Goal: Transaction & Acquisition: Subscribe to service/newsletter

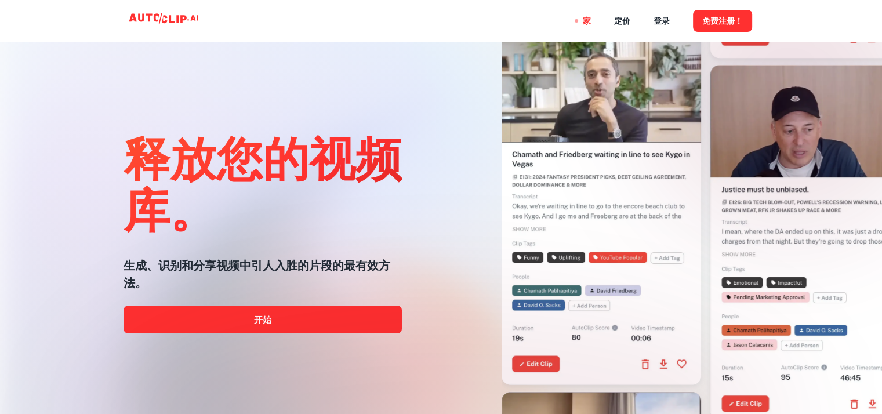
click at [302, 325] on div at bounding box center [441, 414] width 706 height 232
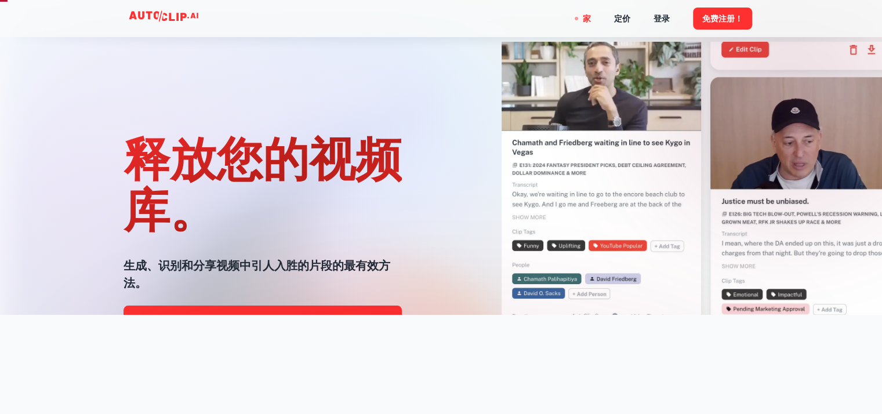
scroll to position [116, 0]
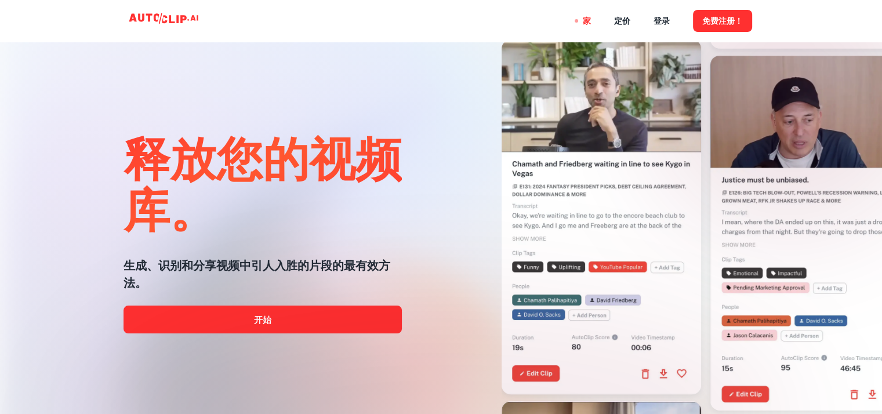
click at [286, 323] on div at bounding box center [441, 414] width 706 height 232
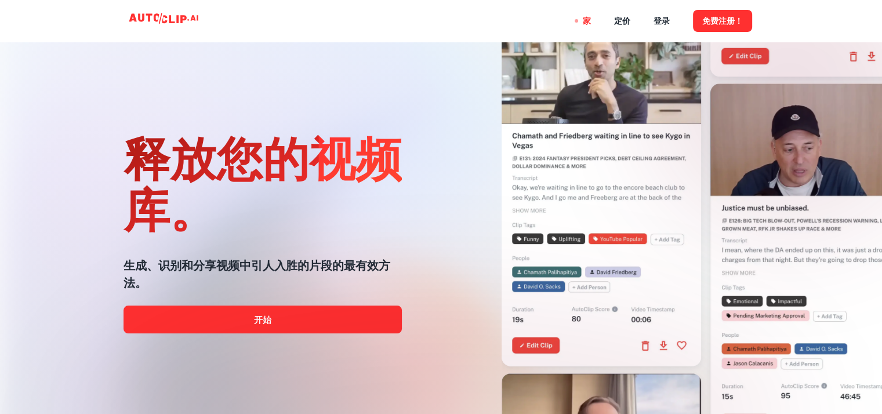
click at [276, 319] on div at bounding box center [441, 414] width 706 height 232
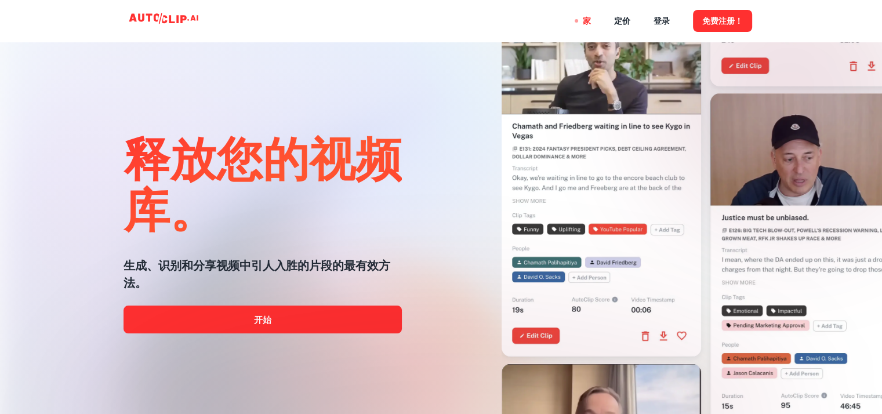
click at [281, 317] on div at bounding box center [441, 414] width 706 height 232
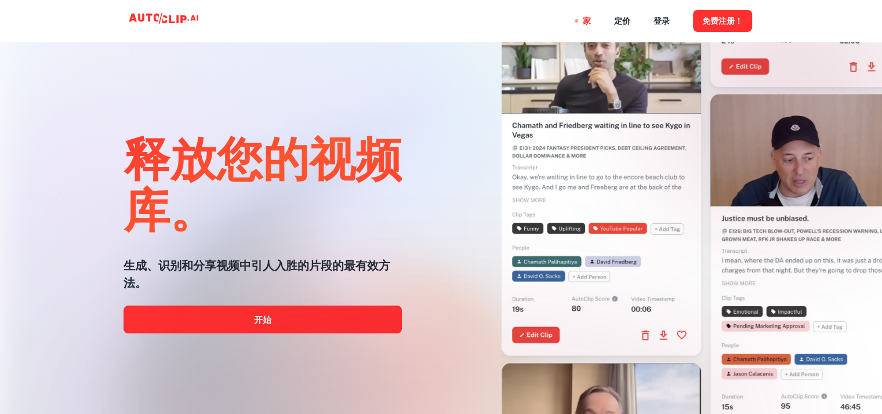
click at [281, 317] on div at bounding box center [441, 414] width 706 height 232
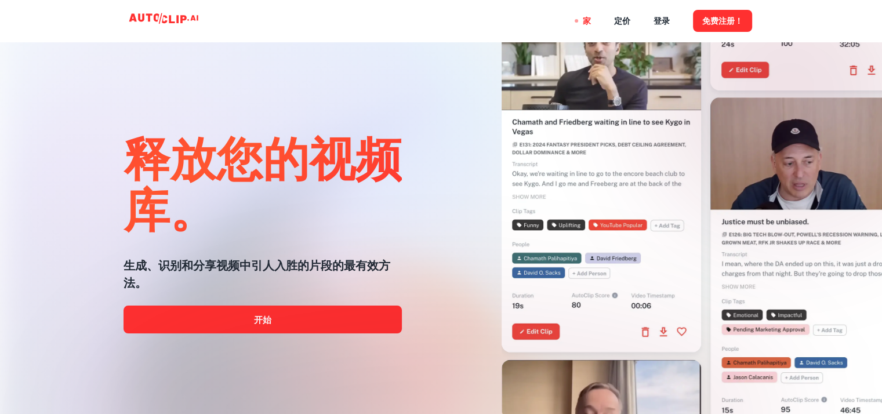
click at [266, 323] on div at bounding box center [441, 414] width 706 height 232
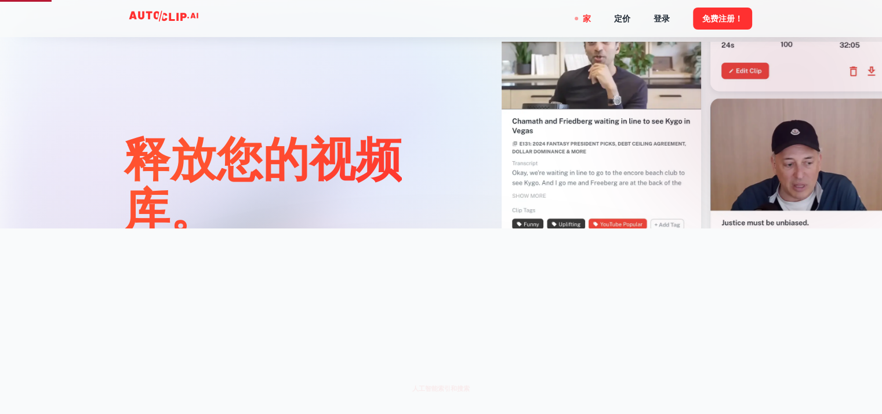
scroll to position [406, 0]
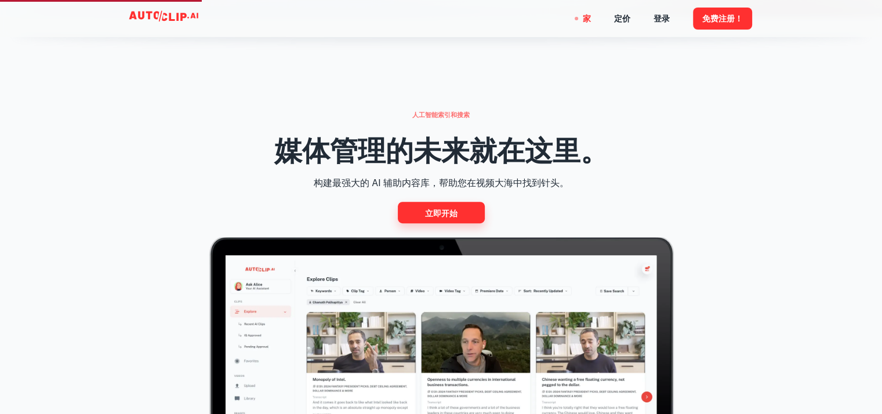
click at [448, 211] on font "立即开始" at bounding box center [441, 212] width 32 height 9
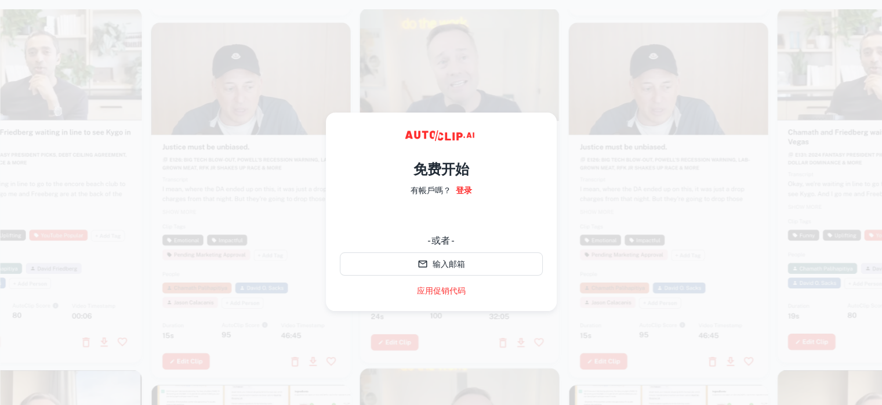
click at [444, 216] on iframe at bounding box center [441, 218] width 215 height 26
